Goal: Transaction & Acquisition: Book appointment/travel/reservation

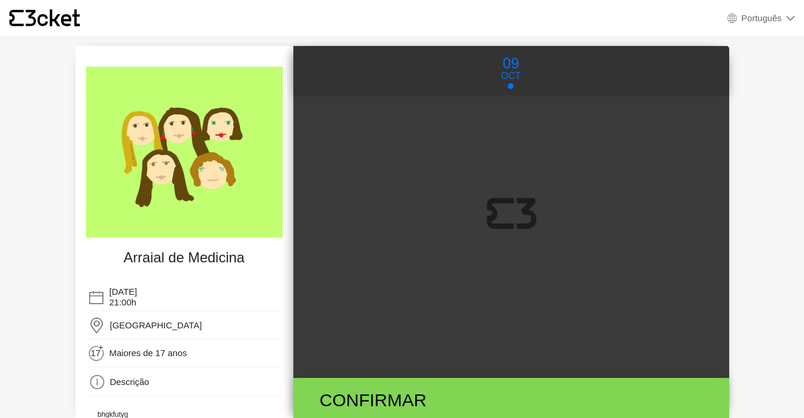
select select "pt_PT"
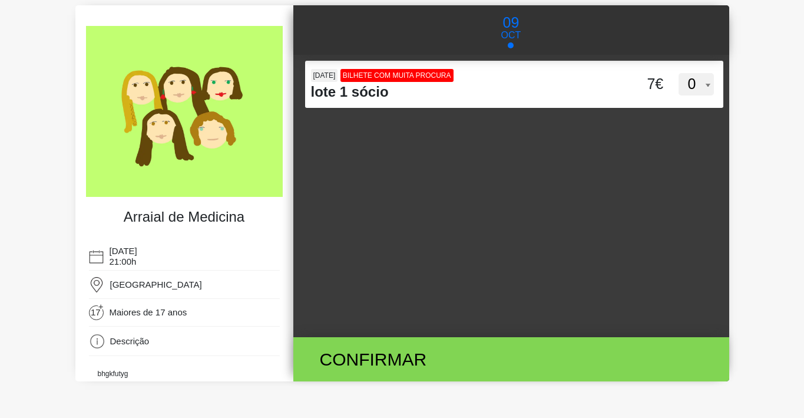
scroll to position [34, 0]
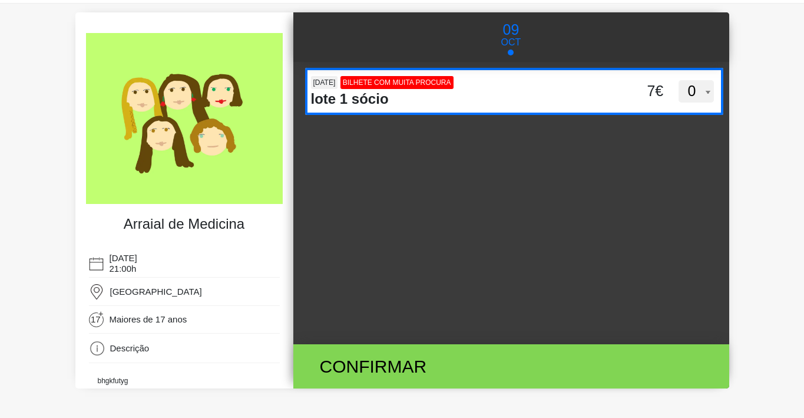
click at [695, 94] on select "0 1" at bounding box center [696, 91] width 35 height 22
click at [415, 82] on span "BILHETE COM MUITA PROCURA" at bounding box center [397, 82] width 113 height 13
click at [415, 82] on input "bzhGUldTQ1Rlcnk1QVpBTkNsMXRXUT09" at bounding box center [400, 77] width 191 height 18
select select "1"
click at [415, 82] on span "BILHETE COM MUITA PROCURA" at bounding box center [397, 82] width 113 height 13
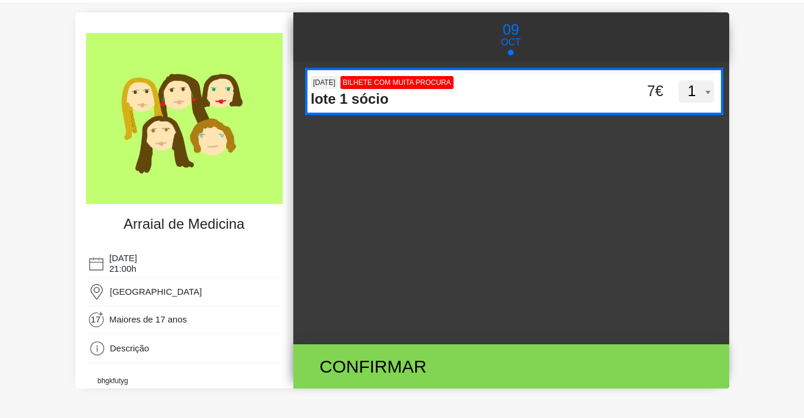
click at [415, 82] on input "bzhGUldTQ1Rlcnk1QVpBTkNsMXRXUT09" at bounding box center [400, 77] width 191 height 18
click at [415, 82] on span "BILHETE COM MUITA PROCURA" at bounding box center [397, 82] width 113 height 13
click at [415, 82] on input "bzhGUldTQ1Rlcnk1QVpBTkNsMXRXUT09" at bounding box center [400, 77] width 191 height 18
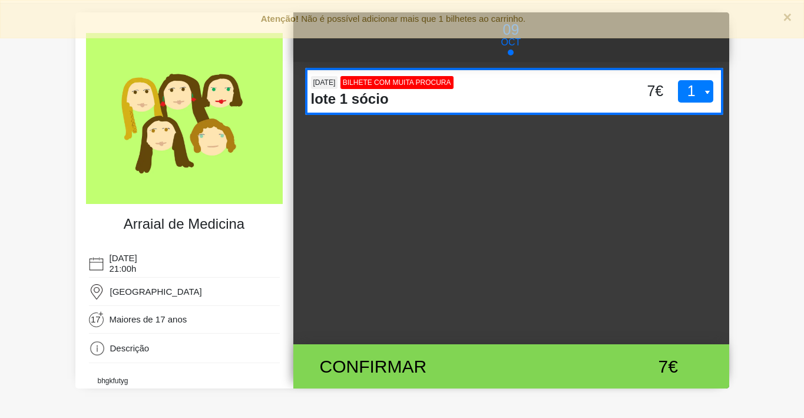
click at [415, 82] on span "BILHETE COM MUITA PROCURA" at bounding box center [397, 82] width 113 height 13
click at [415, 82] on input "bzhGUldTQ1Rlcnk1QVpBTkNsMXRXUT09" at bounding box center [400, 77] width 191 height 18
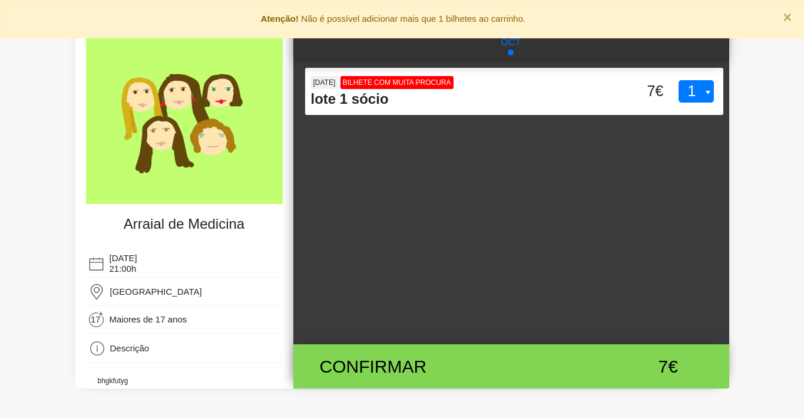
click at [559, 141] on div "bzhGUldTQ1Rlcnk1QVpBTkNsMXRXUT09 [DATE] BILHETE COM MUITA PROCURA lote 1 sócio …" at bounding box center [511, 203] width 436 height 282
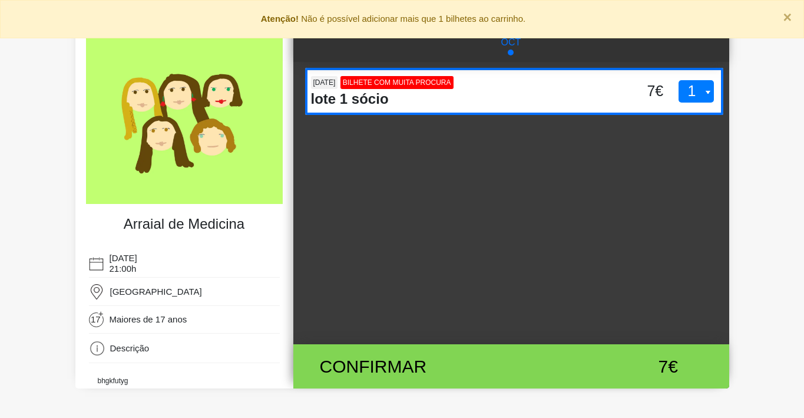
click at [704, 95] on select "0 1" at bounding box center [696, 91] width 35 height 22
click at [679, 80] on select "0 1" at bounding box center [696, 91] width 35 height 22
click at [693, 95] on select "0 1" at bounding box center [696, 91] width 35 height 22
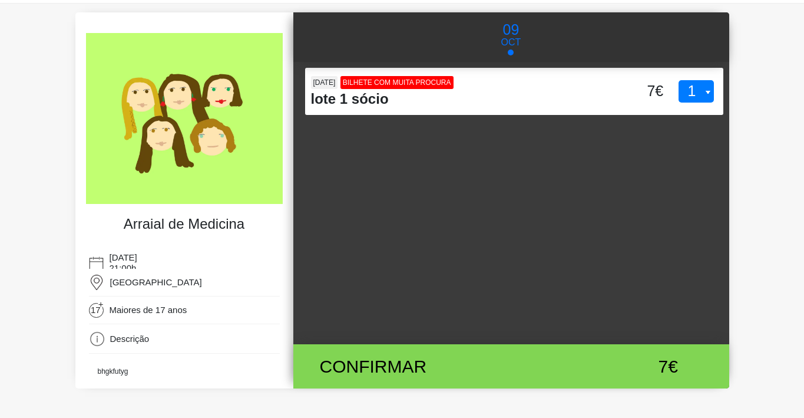
scroll to position [0, 0]
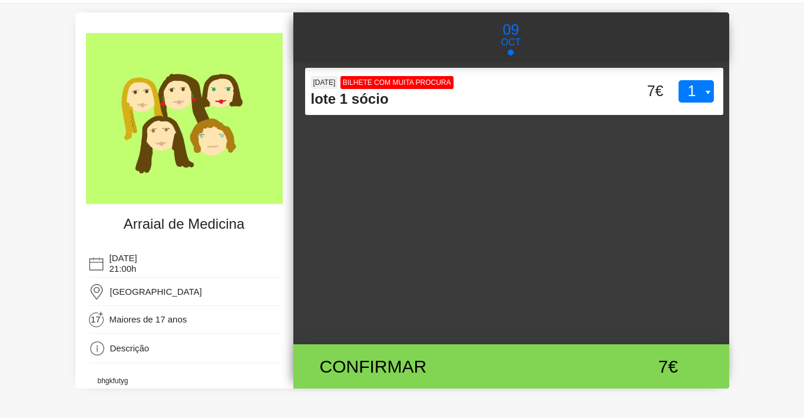
click at [133, 288] on span "[GEOGRAPHIC_DATA]" at bounding box center [156, 291] width 92 height 10
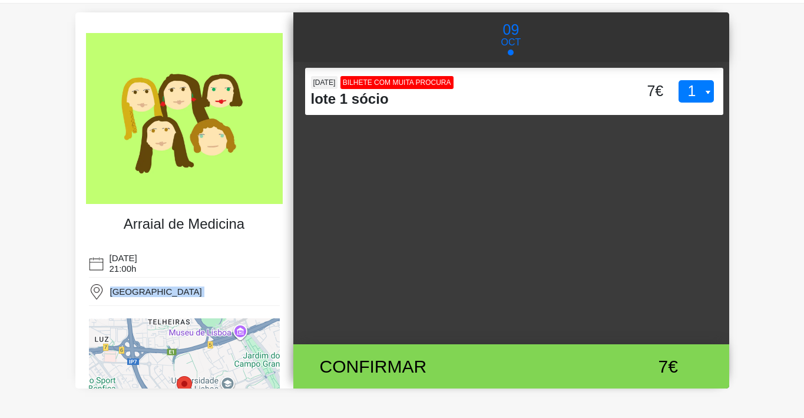
click at [133, 288] on span "[GEOGRAPHIC_DATA]" at bounding box center [156, 291] width 92 height 10
